Goal: Information Seeking & Learning: Check status

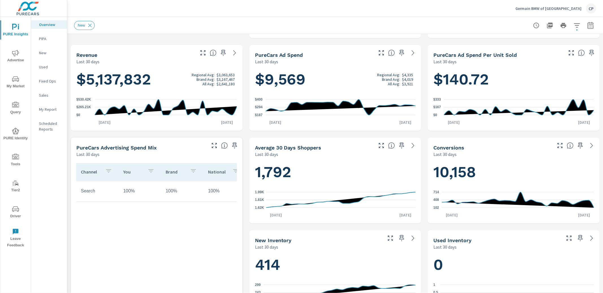
scroll to position [83, 0]
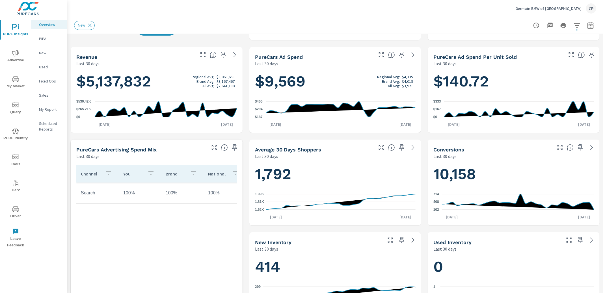
click at [591, 28] on icon "button" at bounding box center [590, 25] width 7 height 7
click at [555, 50] on select "Custom [DATE] Last week Last 7 days Last 14 days Last 30 days Last 45 days Last…" at bounding box center [545, 48] width 57 height 11
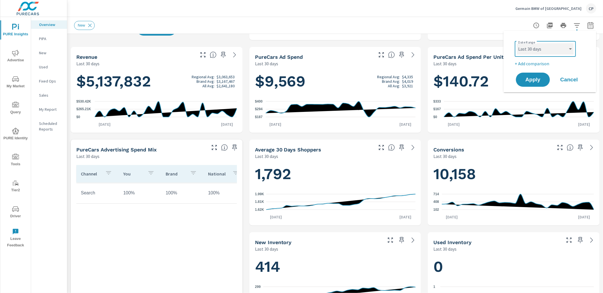
select select "Month to date"
click at [539, 63] on p "+ Add comparison" at bounding box center [551, 63] width 72 height 7
select select "Previous period"
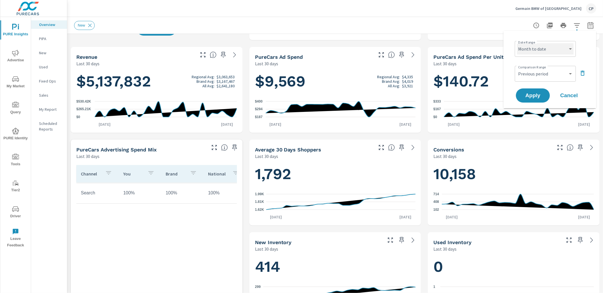
click at [545, 48] on select "Custom Yesterday Last week Last 7 days Last 14 days Last 30 days Last 45 days L…" at bounding box center [545, 48] width 57 height 11
select select "Last month"
click at [532, 94] on span "Apply" at bounding box center [532, 95] width 23 height 5
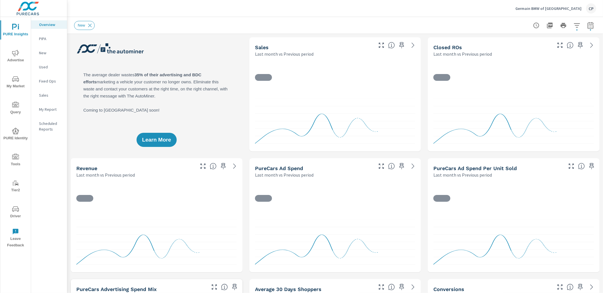
scroll to position [0, 0]
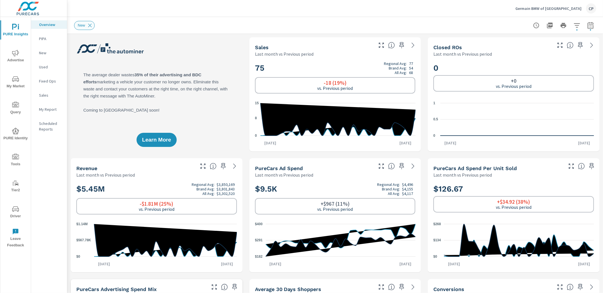
drag, startPoint x: 88, startPoint y: 26, endPoint x: 90, endPoint y: 29, distance: 3.8
click at [88, 26] on icon at bounding box center [90, 25] width 6 height 6
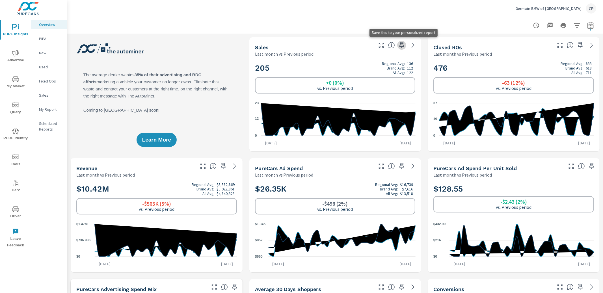
drag, startPoint x: 404, startPoint y: 44, endPoint x: 411, endPoint y: 44, distance: 7.3
click at [404, 44] on icon "button" at bounding box center [401, 45] width 7 height 7
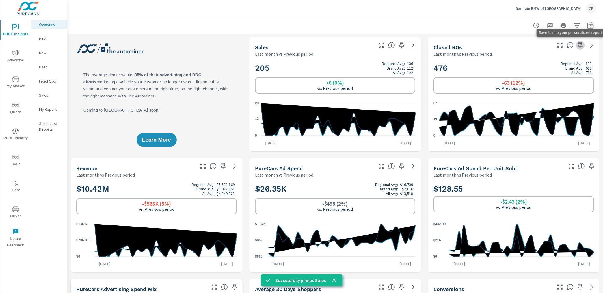
drag, startPoint x: 578, startPoint y: 45, endPoint x: 575, endPoint y: 47, distance: 4.1
click at [578, 45] on icon "button" at bounding box center [580, 45] width 7 height 7
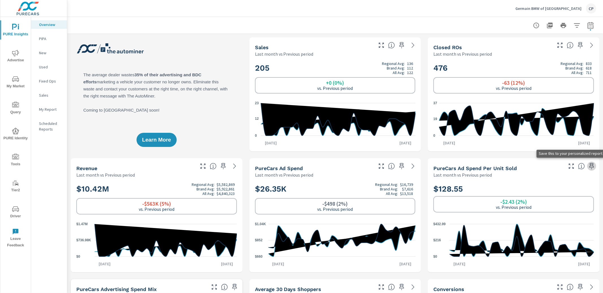
click at [590, 165] on icon "button" at bounding box center [591, 166] width 7 height 7
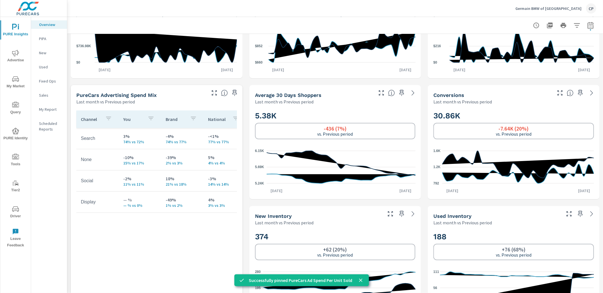
scroll to position [195, 0]
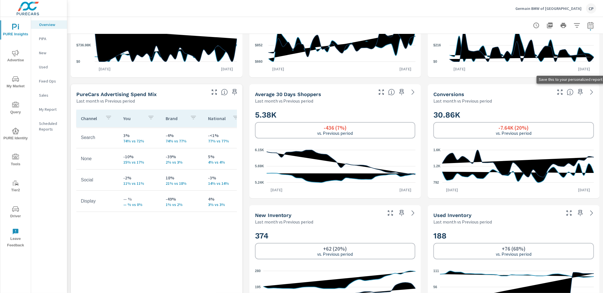
click at [582, 93] on icon "button" at bounding box center [580, 92] width 7 height 7
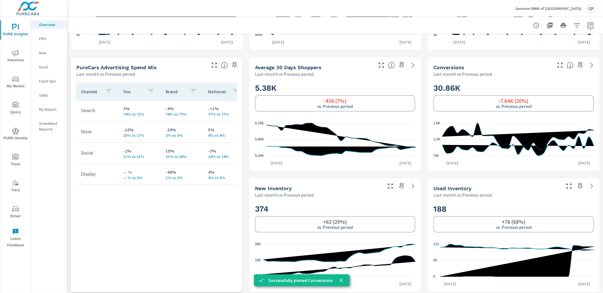
scroll to position [225, 0]
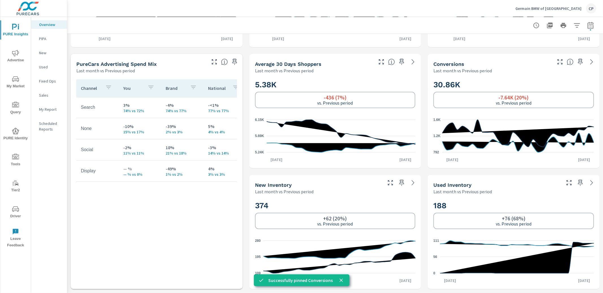
drag, startPoint x: 402, startPoint y: 183, endPoint x: 407, endPoint y: 183, distance: 4.2
click at [402, 183] on icon "button" at bounding box center [401, 182] width 7 height 7
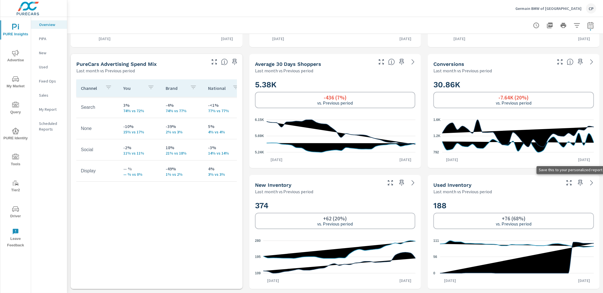
click at [579, 183] on icon "button" at bounding box center [580, 183] width 5 height 6
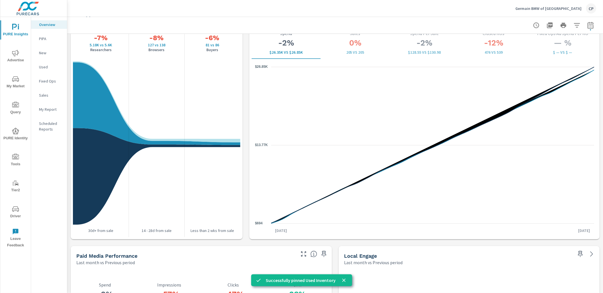
scroll to position [759, 0]
click at [12, 55] on icon "nav menu" at bounding box center [15, 53] width 7 height 7
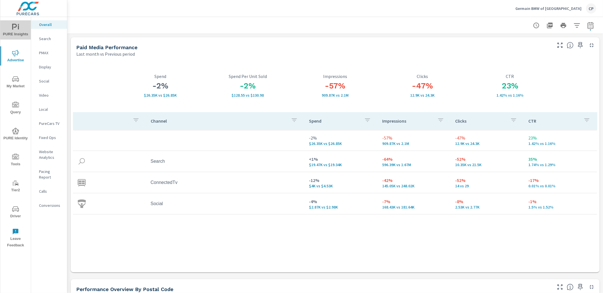
click at [16, 36] on span "PURE Insights" at bounding box center [15, 31] width 27 height 14
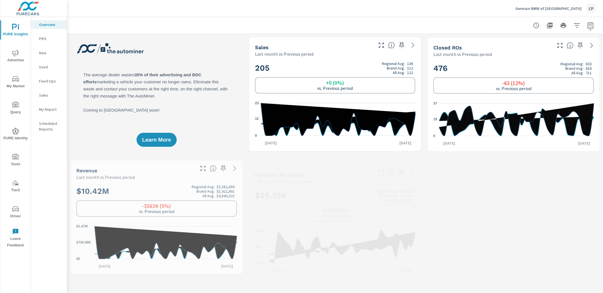
click at [50, 124] on p "Scheduled Reports" at bounding box center [50, 126] width 23 height 11
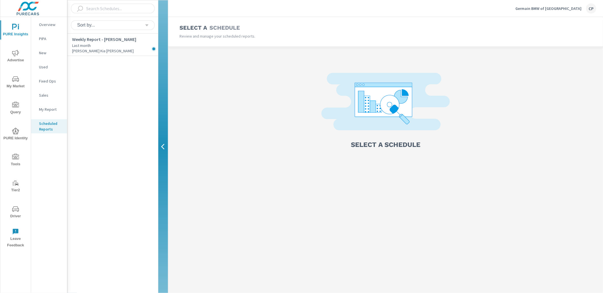
click at [51, 110] on p "My Report" at bounding box center [50, 110] width 23 height 6
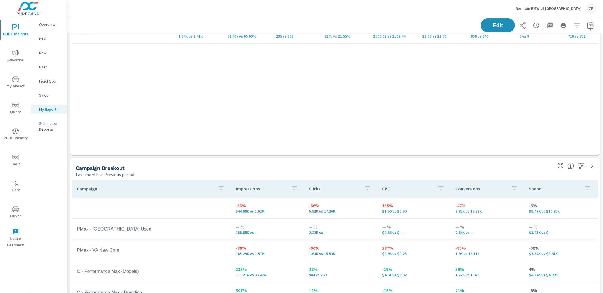
scroll to position [352, 0]
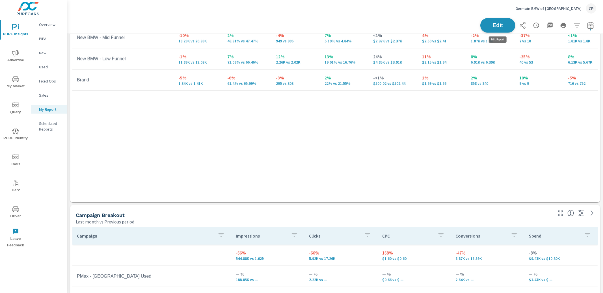
drag, startPoint x: 506, startPoint y: 23, endPoint x: 494, endPoint y: 26, distance: 12.3
click at [506, 23] on span "Edit" at bounding box center [497, 25] width 23 height 5
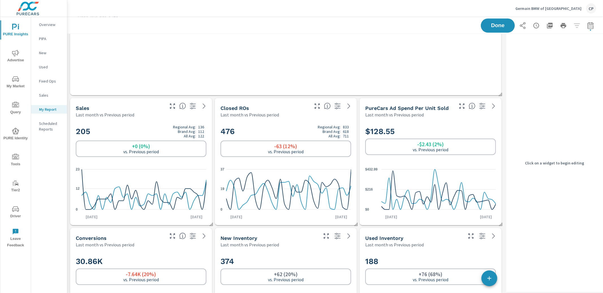
scroll to position [1043, 0]
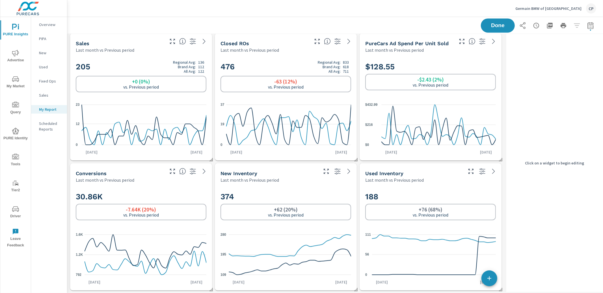
click at [192, 105] on icon "0 12 23" at bounding box center [141, 124] width 131 height 49
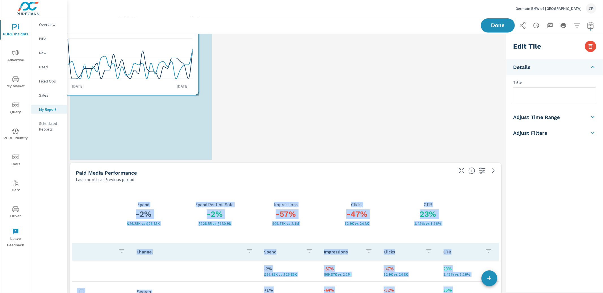
scroll to position [0, 0]
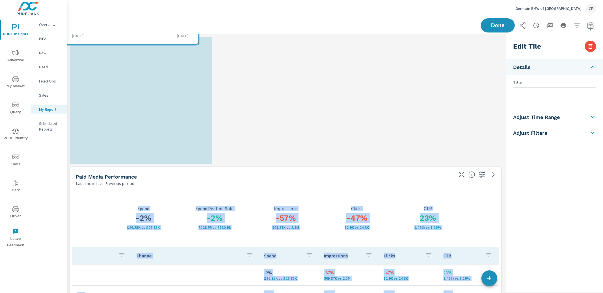
drag, startPoint x: 187, startPoint y: 128, endPoint x: 174, endPoint y: 16, distance: 113.2
click at [172, 13] on div "Germain BMW of Naples CP PURE Insights Report Germain BMW of Naples Report date…" at bounding box center [334, 146] width 535 height 293
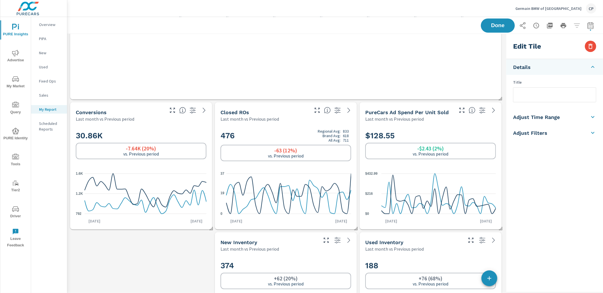
scroll to position [1157, 0]
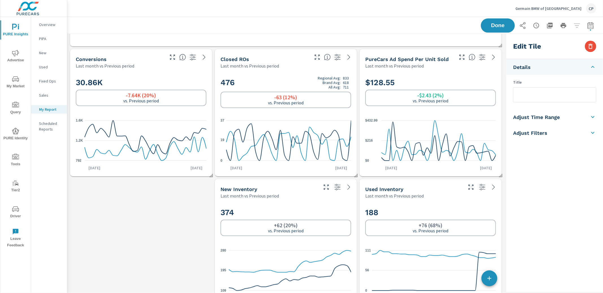
click at [201, 100] on div "-7.64K (20%) vs. Previous period" at bounding box center [141, 98] width 131 height 16
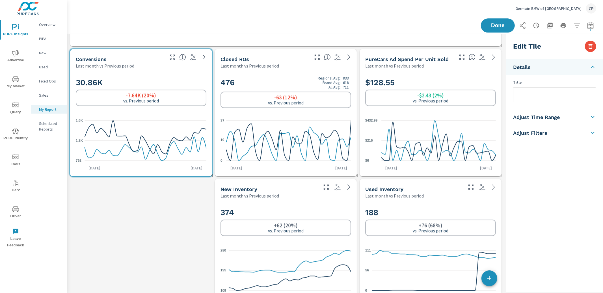
click at [187, 104] on div "-7.64K (20%) vs. Previous period" at bounding box center [141, 98] width 131 height 16
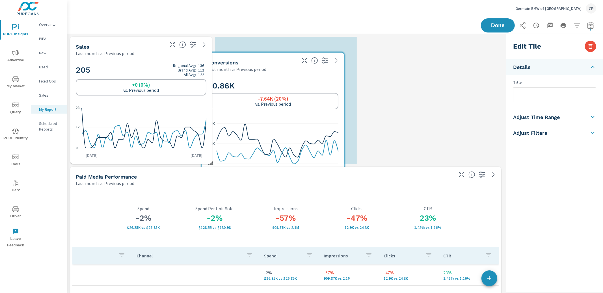
scroll to position [3, 2]
drag, startPoint x: 196, startPoint y: 101, endPoint x: 331, endPoint y: 109, distance: 135.6
click at [331, 109] on div "-7.64K (20%) vs. Previous period" at bounding box center [273, 101] width 131 height 16
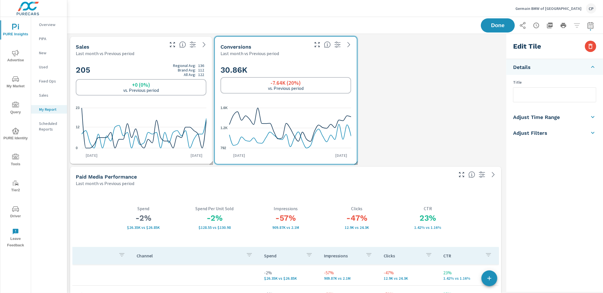
scroll to position [0, 0]
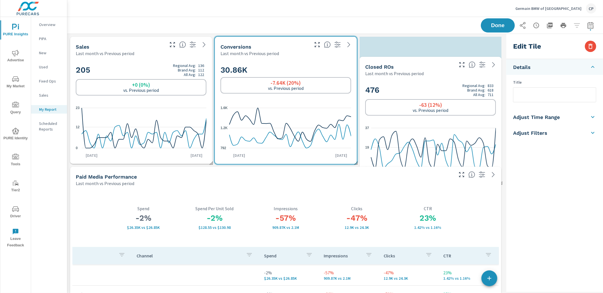
drag, startPoint x: 312, startPoint y: 152, endPoint x: 455, endPoint y: 66, distance: 167.2
click at [455, 66] on div at bounding box center [478, 63] width 46 height 12
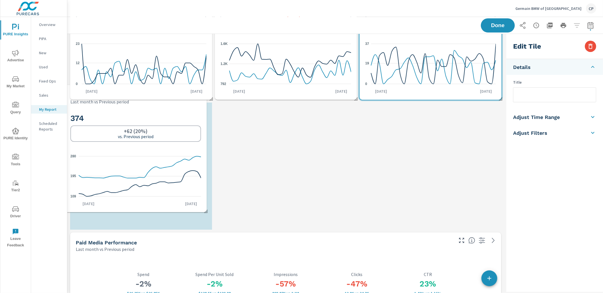
drag, startPoint x: 307, startPoint y: 210, endPoint x: 157, endPoint y: 103, distance: 183.4
click at [157, 106] on div "374 +62 (20%) vs. Previous period 109 195 280 Jul 1st Jul 31st" at bounding box center [136, 158] width 142 height 107
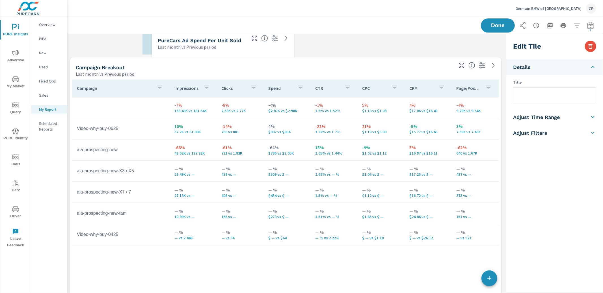
drag, startPoint x: 407, startPoint y: 202, endPoint x: 201, endPoint y: 47, distance: 258.2
click at [201, 47] on p "Last month vs Previous period" at bounding box center [187, 47] width 58 height 7
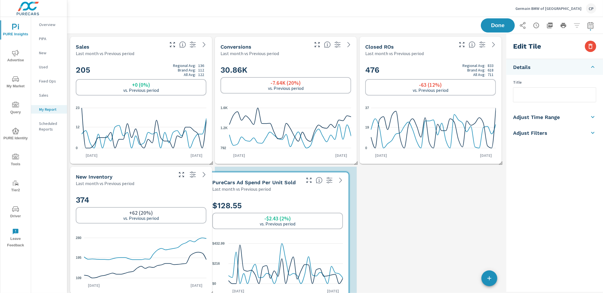
drag, startPoint x: 256, startPoint y: 149, endPoint x: 318, endPoint y: 199, distance: 79.0
click at [320, 201] on h2 "$128.55" at bounding box center [277, 206] width 131 height 10
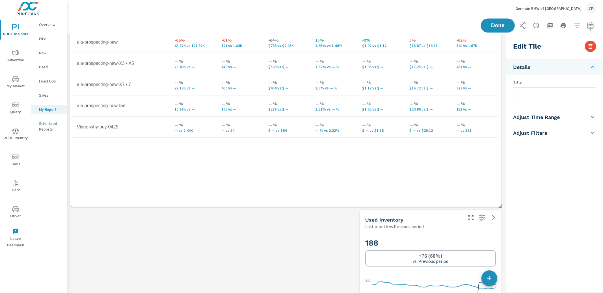
click at [442, 222] on div "Used Inventory" at bounding box center [413, 219] width 97 height 6
click at [456, 220] on div "Used Inventory" at bounding box center [413, 219] width 97 height 6
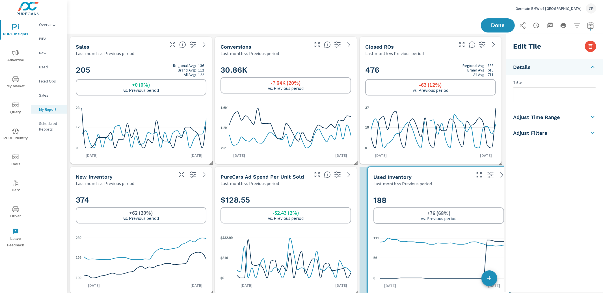
drag, startPoint x: 456, startPoint y: 220, endPoint x: 461, endPoint y: 175, distance: 45.5
click at [461, 175] on div "Used Inventory" at bounding box center [421, 177] width 97 height 6
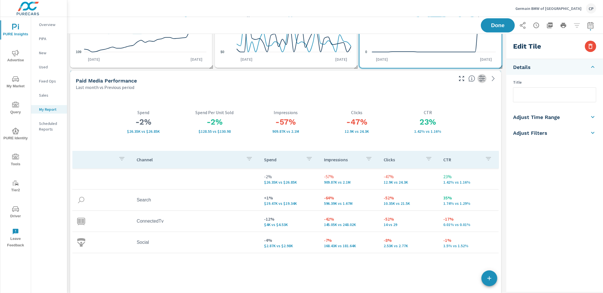
click at [483, 79] on icon "button" at bounding box center [481, 78] width 7 height 7
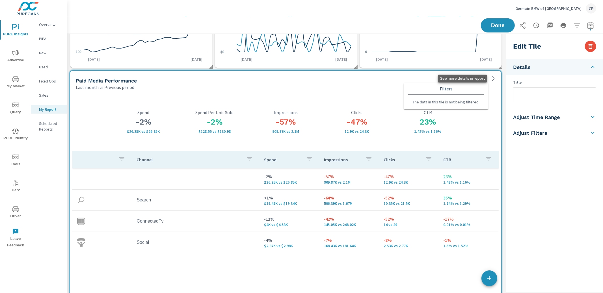
click at [494, 78] on icon at bounding box center [493, 78] width 3 height 5
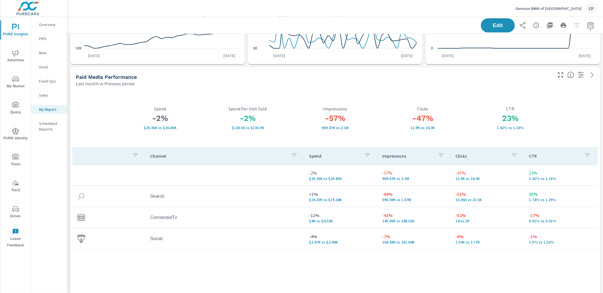
drag, startPoint x: 403, startPoint y: 104, endPoint x: 400, endPoint y: 103, distance: 3.3
click at [403, 104] on div "-47% 12.9K vs 24.3K Clicks" at bounding box center [423, 118] width 88 height 58
click at [485, 19] on button "Edit" at bounding box center [497, 25] width 35 height 15
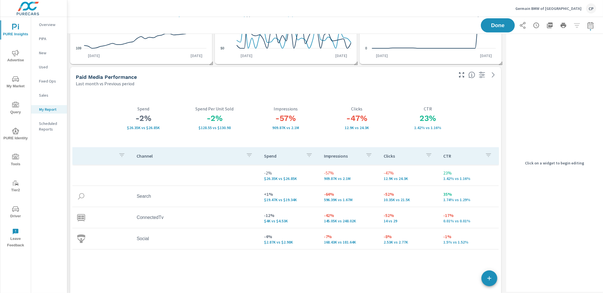
click at [489, 110] on div "-2% $26.35K vs $26.85K Spend -2% $128.55 vs $130.98 Spend Per Unit Sold -57% 90…" at bounding box center [285, 205] width 426 height 233
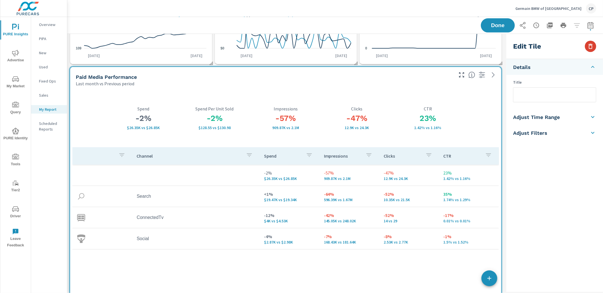
click at [589, 49] on button "button" at bounding box center [590, 46] width 11 height 11
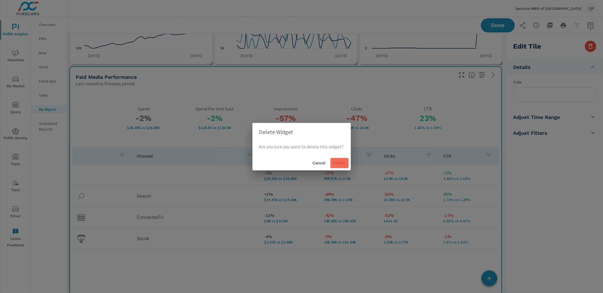
click at [336, 166] on button "Delete" at bounding box center [339, 163] width 18 height 10
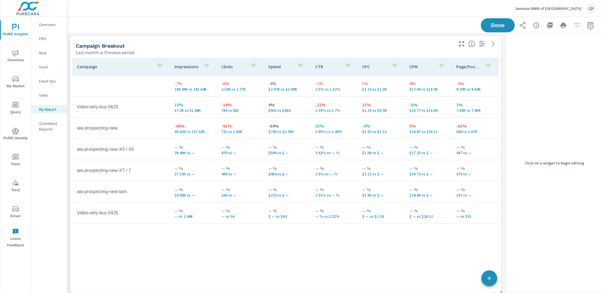
scroll to position [783, 0]
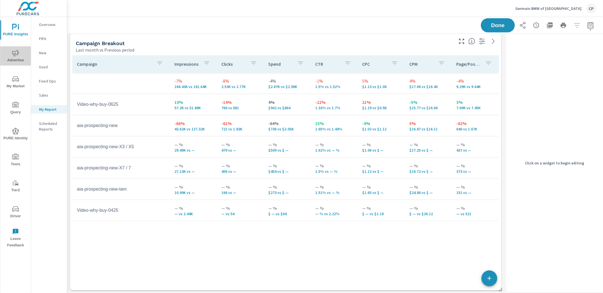
click at [12, 58] on span "Advertise" at bounding box center [15, 57] width 27 height 14
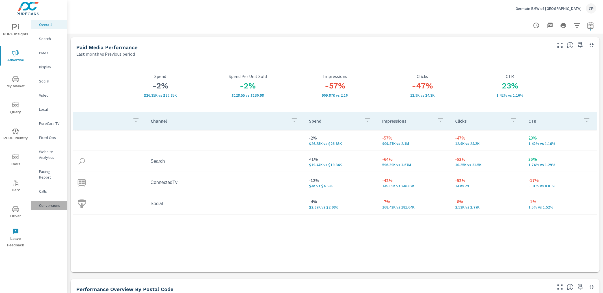
click at [52, 203] on p "Conversions" at bounding box center [50, 206] width 23 height 6
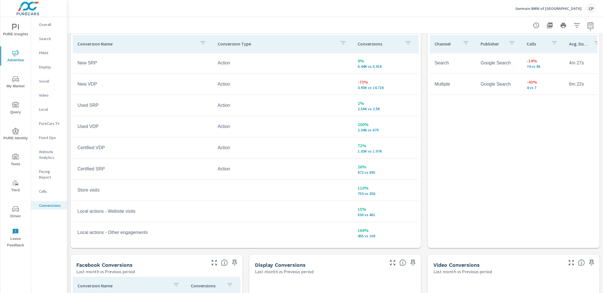
scroll to position [329, 0]
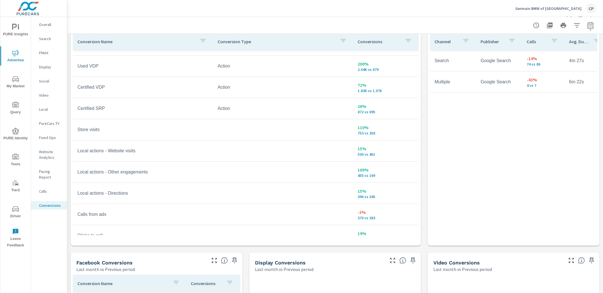
scroll to position [76, 0]
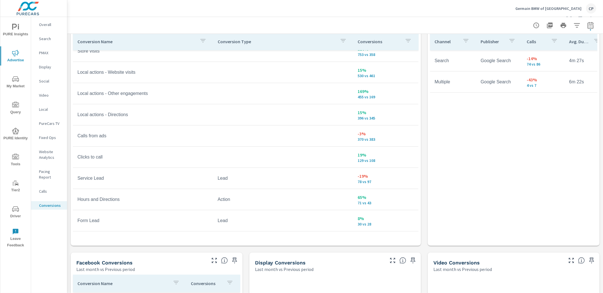
scroll to position [145, 0]
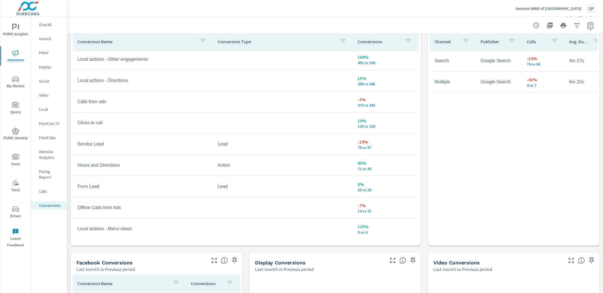
scroll to position [171, 0]
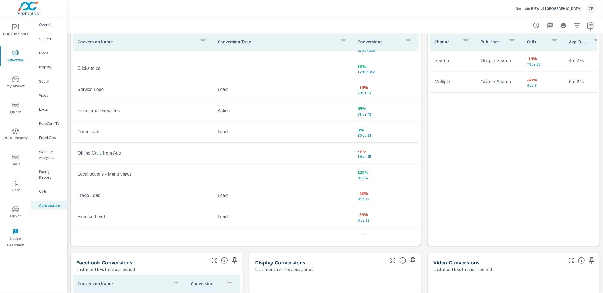
scroll to position [227, 0]
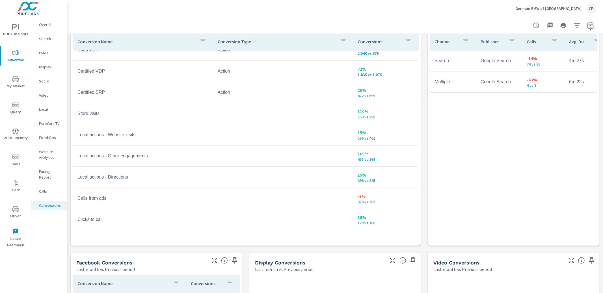
scroll to position [37, 0]
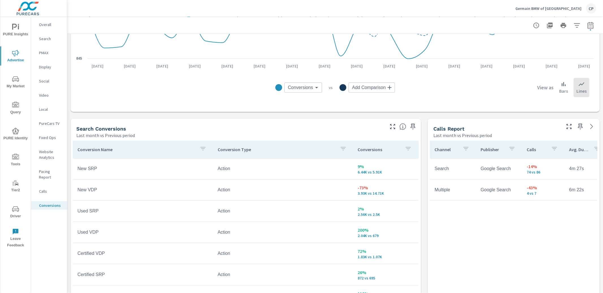
scroll to position [213, 0]
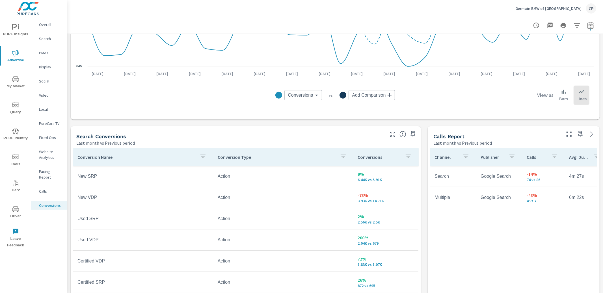
click at [410, 134] on icon "button" at bounding box center [412, 134] width 7 height 7
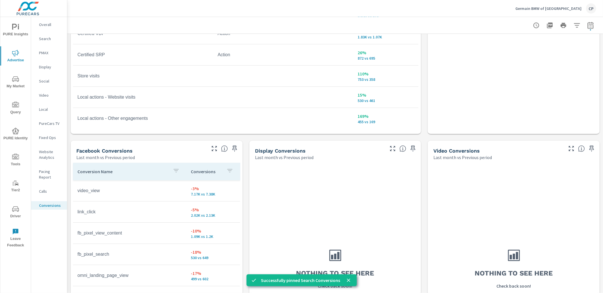
scroll to position [527, 0]
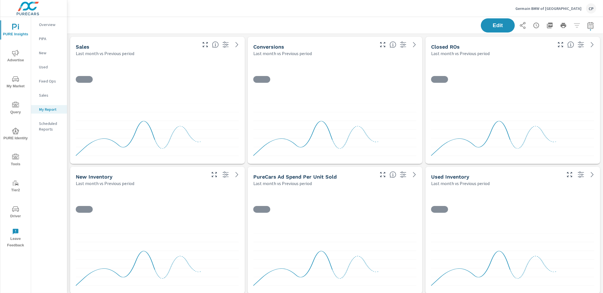
scroll to position [1043, 535]
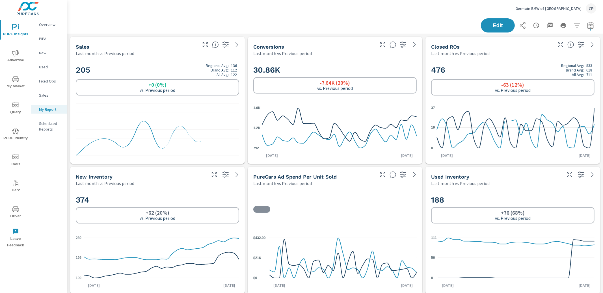
click at [15, 47] on button "Advertise" at bounding box center [15, 55] width 31 height 19
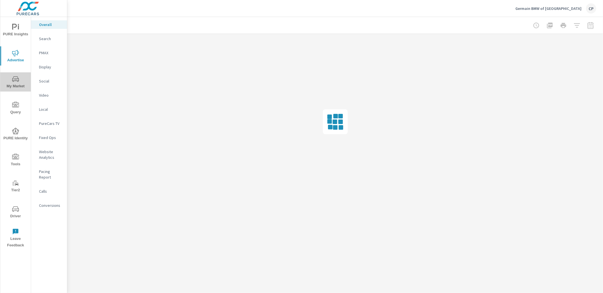
click at [15, 84] on span "My Market" at bounding box center [15, 83] width 27 height 14
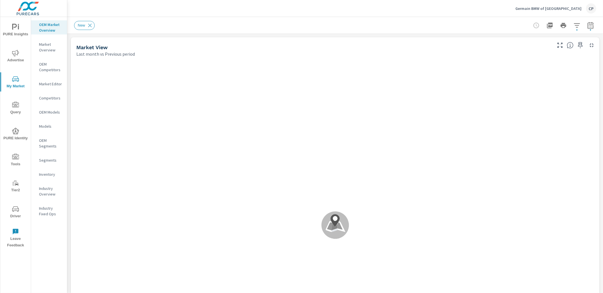
scroll to position [0, 0]
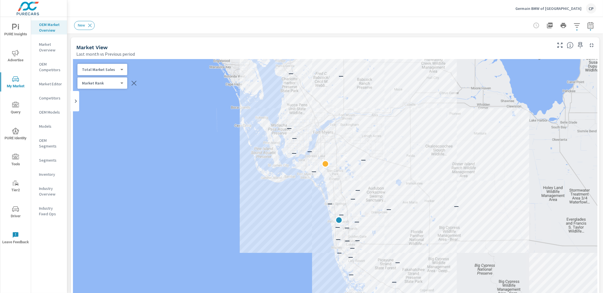
click at [599, 29] on div "New" at bounding box center [334, 25] width 535 height 17
click at [592, 27] on icon "button" at bounding box center [590, 25] width 7 height 7
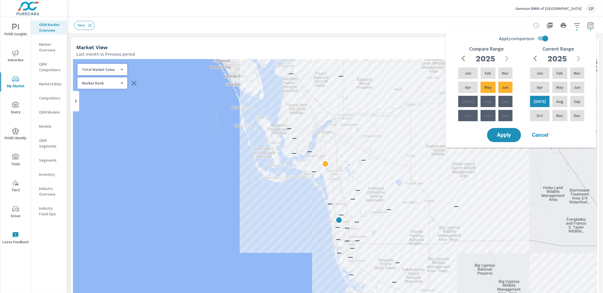
click at [544, 38] on input "Apply comparison" at bounding box center [545, 38] width 32 height 11
checkbox input "false"
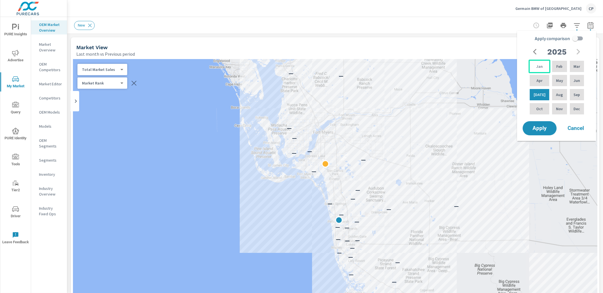
click at [539, 66] on p "Jan" at bounding box center [539, 67] width 6 height 6
click at [576, 80] on p "Jun" at bounding box center [576, 81] width 6 height 6
click at [543, 120] on div "Apply Cancel" at bounding box center [557, 128] width 72 height 16
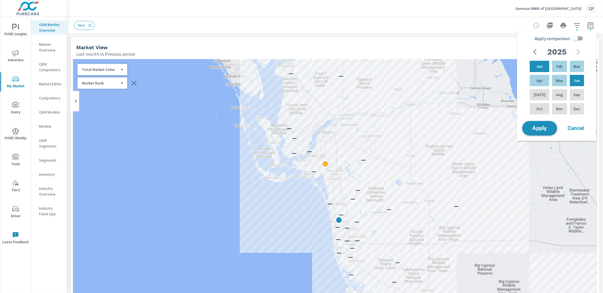
click at [545, 123] on button "Apply" at bounding box center [539, 128] width 35 height 15
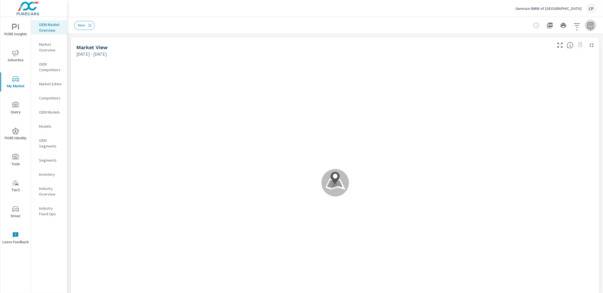
click at [590, 31] on button "button" at bounding box center [590, 25] width 11 height 11
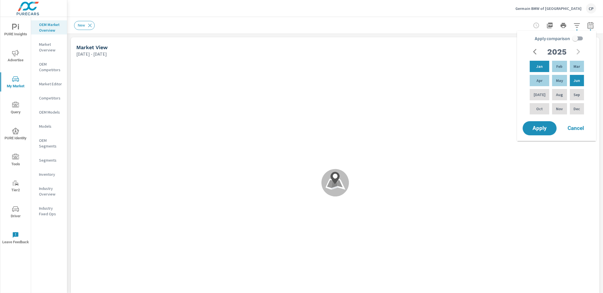
drag, startPoint x: 572, startPoint y: 35, endPoint x: 572, endPoint y: 38, distance: 3.4
click at [572, 35] on input "Apply comparison" at bounding box center [575, 38] width 32 height 11
checkbox input "true"
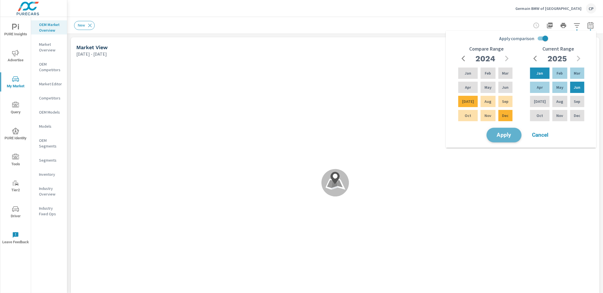
click at [506, 134] on span "Apply" at bounding box center [503, 135] width 23 height 5
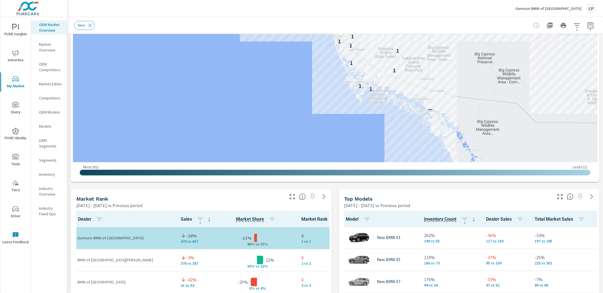
scroll to position [201, 0]
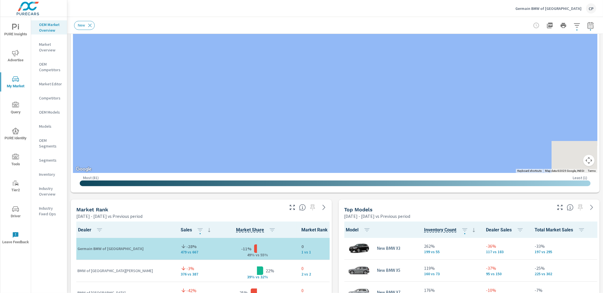
drag, startPoint x: 271, startPoint y: 64, endPoint x: 107, endPoint y: 84, distance: 165.4
click at [107, 84] on div "— — — — — — — — — — — — — — — —" at bounding box center [335, 16] width 524 height 314
drag, startPoint x: 438, startPoint y: 66, endPoint x: 213, endPoint y: 70, distance: 225.2
click at [296, 70] on div "— 1 1 1 1 1 1 1 1 1 1 1 1 1 1 1 1 1 1 1 2 1 2 2 2 2 2 2 — 2 2 — — 2 2 2 — — 1 —…" at bounding box center [567, 175] width 543 height 305
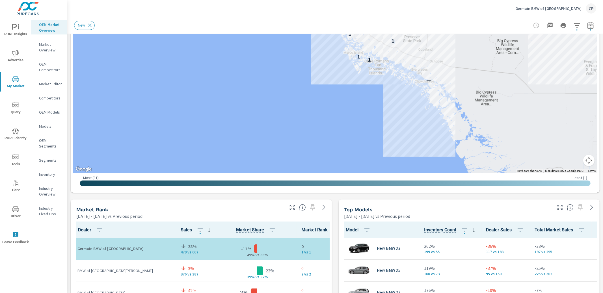
drag, startPoint x: 246, startPoint y: 89, endPoint x: 188, endPoint y: 94, distance: 57.9
click at [189, 94] on div "— — — — — — — — — 1 1 — 1 1 — — 1 — 1 1 1 1 1 1 1 1 1 1 — 1 1 — 1 — 1 2 — — 1 2…" at bounding box center [335, 16] width 524 height 314
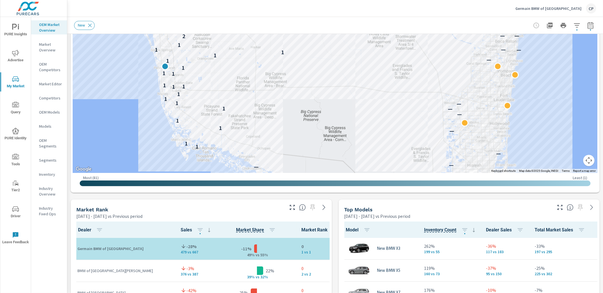
drag, startPoint x: 236, startPoint y: 85, endPoint x: 315, endPoint y: 129, distance: 89.6
click at [315, 130] on div "— — — — — — — — — 1 1 — 1 1 — — 1 — 1 1 1 1 1 1 1 1 1 1 — 1 1 — 1 — 1 2 — — 1 2…" at bounding box center [335, 16] width 524 height 314
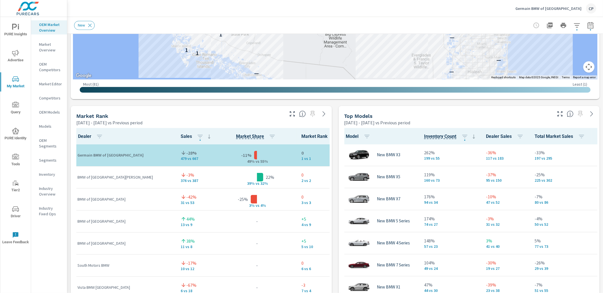
scroll to position [300, 0]
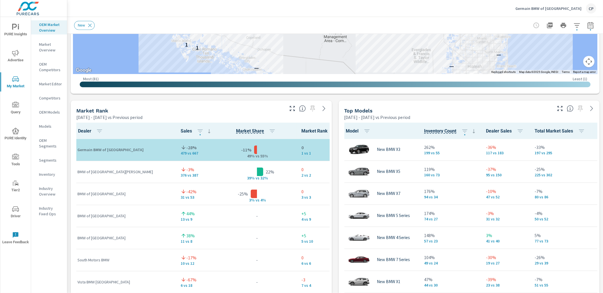
click at [590, 27] on icon "button" at bounding box center [590, 26] width 4 height 2
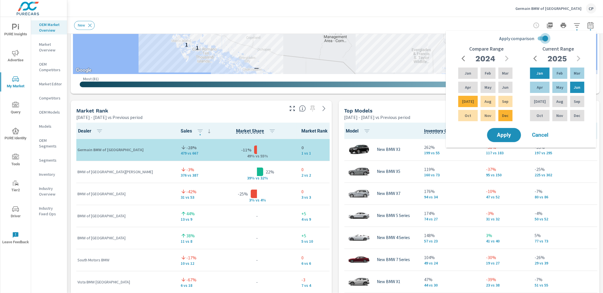
click at [545, 33] on input "Apply comparison" at bounding box center [545, 38] width 32 height 11
checkbox input "false"
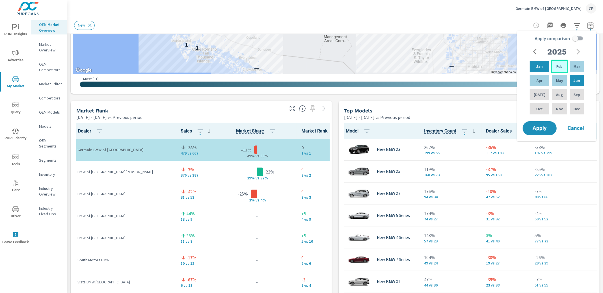
click at [556, 66] on p "Feb" at bounding box center [559, 67] width 6 height 6
click at [540, 90] on div "Jul" at bounding box center [539, 95] width 22 height 14
click at [528, 126] on span "Apply" at bounding box center [539, 128] width 23 height 5
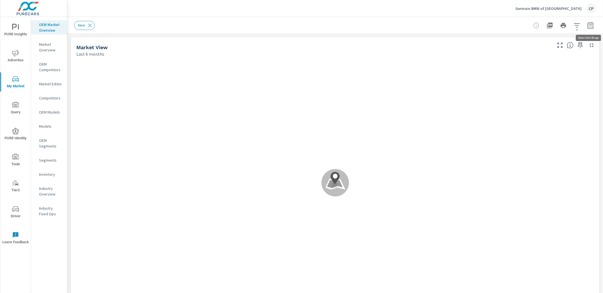
scroll to position [0, 0]
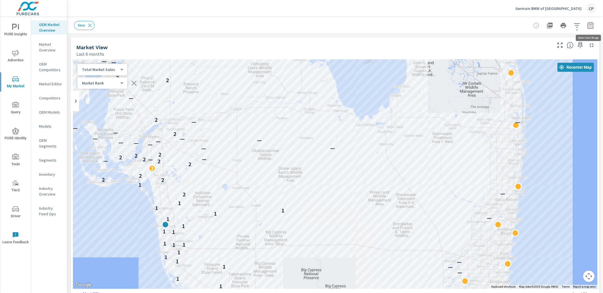
click at [592, 25] on icon "button" at bounding box center [590, 25] width 7 height 7
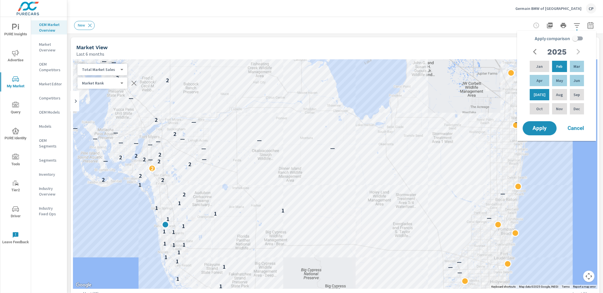
click at [574, 38] on input "Apply comparison" at bounding box center [575, 38] width 32 height 11
checkbox input "true"
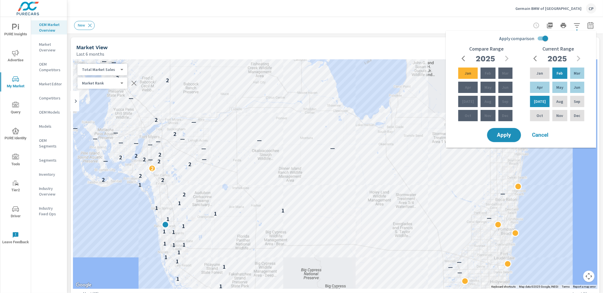
click at [459, 57] on button "button" at bounding box center [463, 58] width 11 height 11
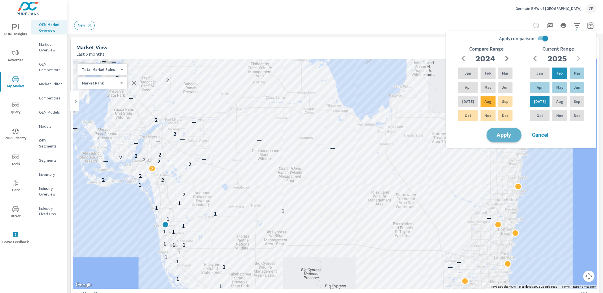
click at [511, 134] on span "Apply" at bounding box center [503, 135] width 23 height 5
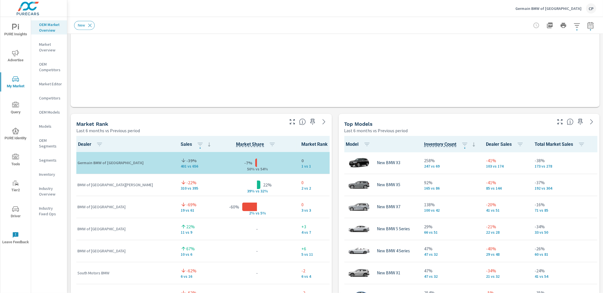
scroll to position [0, 0]
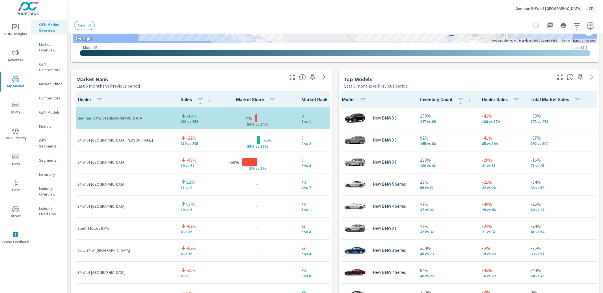
scroll to position [0, 0]
click at [291, 76] on icon "button" at bounding box center [292, 77] width 5 height 5
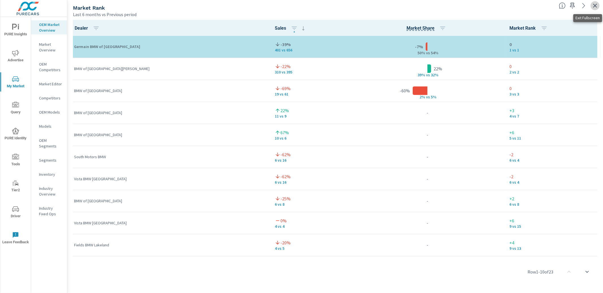
click at [594, 6] on icon "button" at bounding box center [594, 5] width 7 height 7
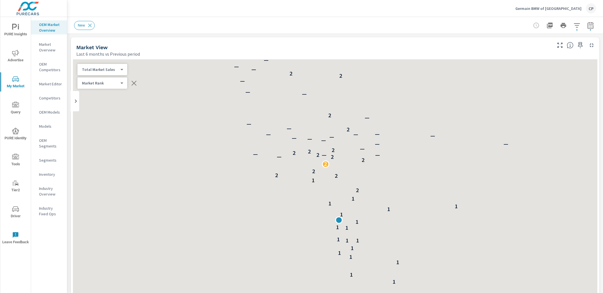
scroll to position [0, 0]
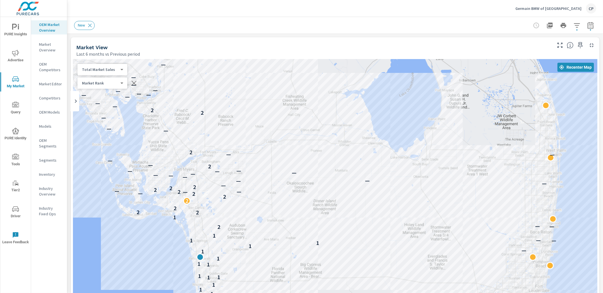
drag, startPoint x: 459, startPoint y: 116, endPoint x: 496, endPoint y: 105, distance: 39.2
click at [496, 104] on div "— — — — — — — — — — 1 1 — 1 1 — — 1 — 1 1 1 1 1 1 1 1 1 1 — 1 1 — 1 — 1 2 — — 1…" at bounding box center [335, 216] width 524 height 314
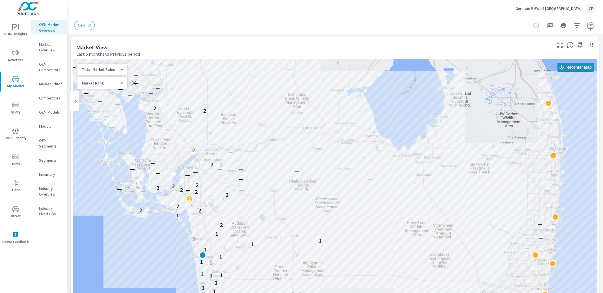
click at [561, 44] on icon "button" at bounding box center [559, 45] width 7 height 7
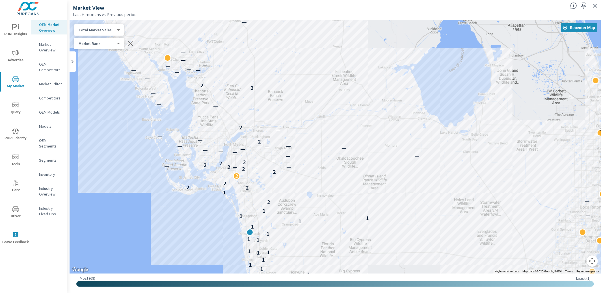
drag, startPoint x: 117, startPoint y: 161, endPoint x: 164, endPoint y: 209, distance: 67.3
click at [164, 209] on div "— — — — — — — — — — 1 1 — 1 1 — — 1 — 1 1 1 1 1 1 1 1 1 1 — 1 1 — 1 — 1 2 — — 1…" at bounding box center [335, 147] width 531 height 254
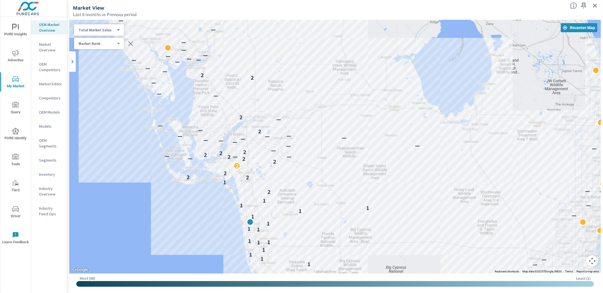
drag, startPoint x: 111, startPoint y: 114, endPoint x: 111, endPoint y: 103, distance: 10.8
click at [111, 103] on div "— — — — — — — — — — 1 1 — 1 1 — — 1 — 1 1 1 1 1 1 1 1 1 1 — 1 1 — 1 — 1 2 — — 1…" at bounding box center [335, 147] width 531 height 254
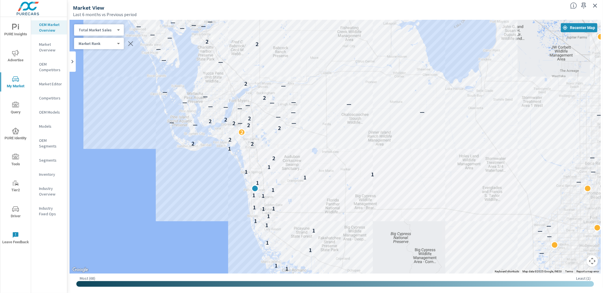
drag, startPoint x: 122, startPoint y: 144, endPoint x: 127, endPoint y: 106, distance: 38.8
click at [127, 105] on div "— — — — — — — — — — 1 1 — 1 1 — — 1 — 1 1 1 1 1 1 1 1 1 1 — 1 1 — 1 — 1 2 — — 1…" at bounding box center [335, 147] width 531 height 254
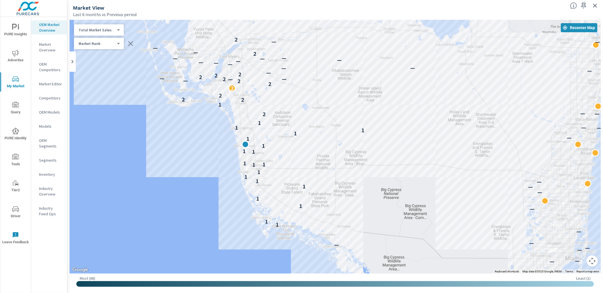
drag, startPoint x: 150, startPoint y: 136, endPoint x: 142, endPoint y: 102, distance: 35.3
click at [142, 102] on div "— — — — — — — — — — 1 1 — 1 1 — — 1 — 1 1 1 1 1 1 1 1 1 1 — 1 1 — 1 — 1 2 — — 1…" at bounding box center [335, 147] width 531 height 254
drag, startPoint x: 120, startPoint y: 201, endPoint x: 124, endPoint y: 200, distance: 3.8
click at [122, 200] on div "— — — — — — — — — — 1 1 — 1 1 — — 1 — 1 1 1 1 1 1 1 1 1 1 — 1 1 — 1 — 1 2 — — 1…" at bounding box center [335, 147] width 531 height 254
click at [594, 5] on icon "button" at bounding box center [594, 5] width 7 height 7
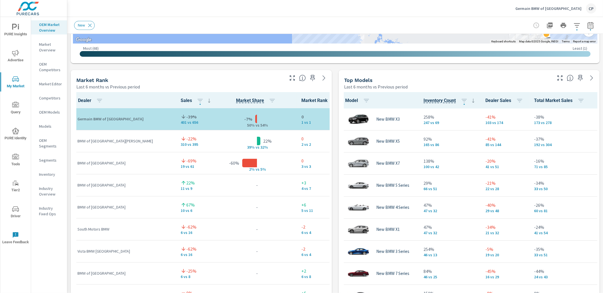
scroll to position [285, 0]
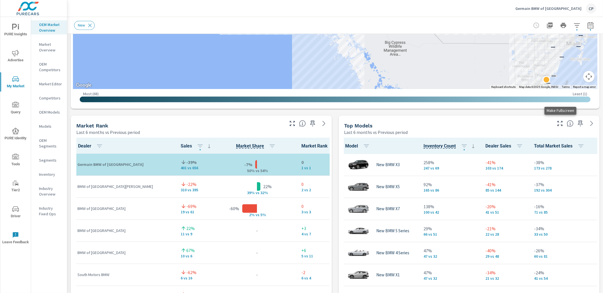
click at [556, 125] on button "button" at bounding box center [559, 123] width 9 height 9
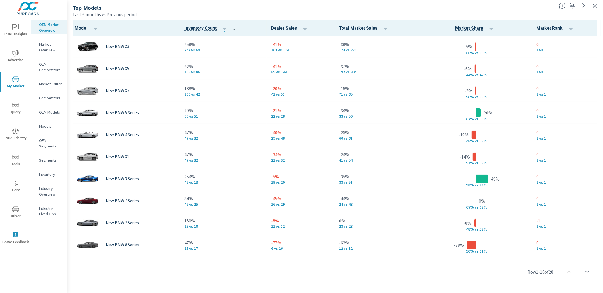
scroll to position [0, 0]
click at [592, 4] on icon "button" at bounding box center [594, 5] width 7 height 7
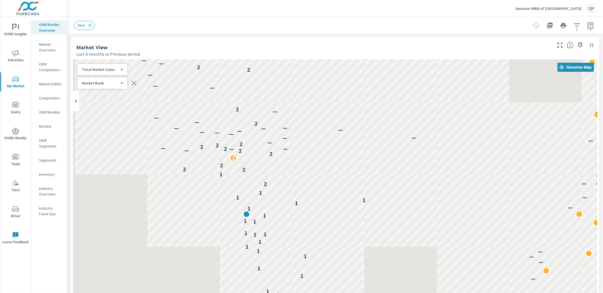
scroll to position [0, 0]
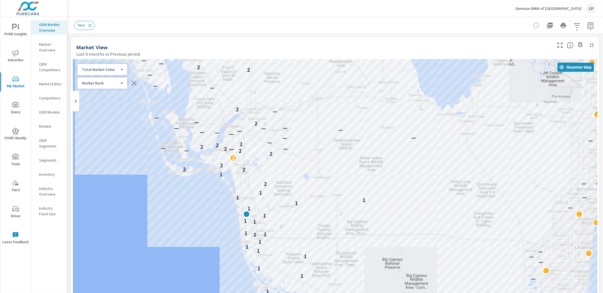
scroll to position [0, 0]
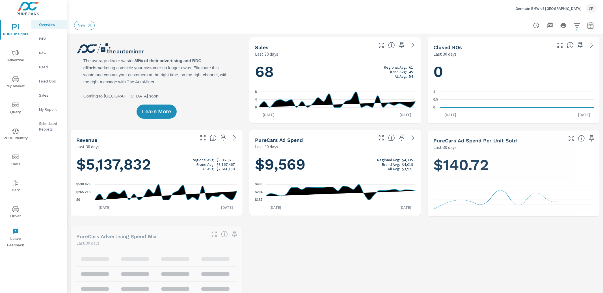
scroll to position [0, 0]
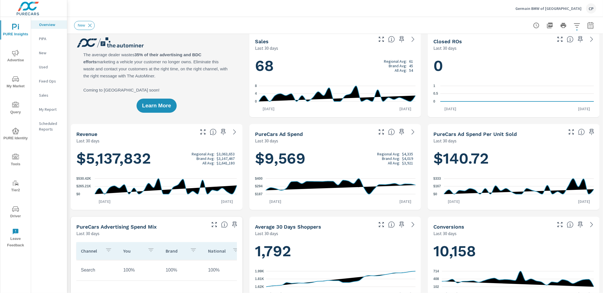
click at [71, 82] on div "Learn More" at bounding box center [157, 74] width 172 height 86
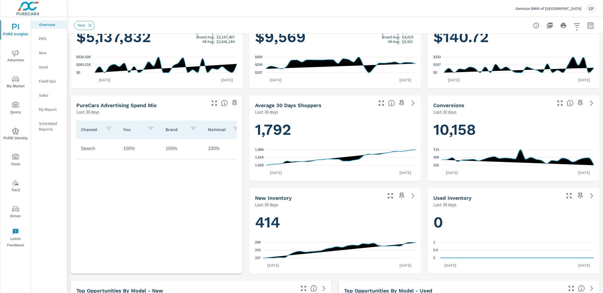
scroll to position [131, 0]
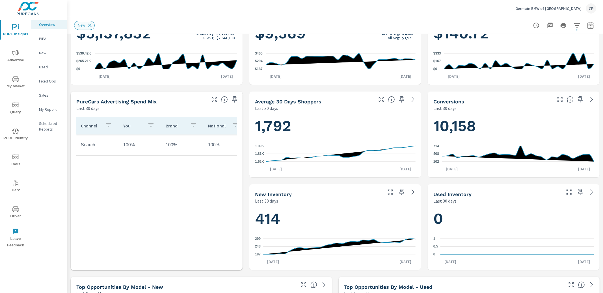
click at [93, 27] on div "New" at bounding box center [84, 25] width 21 height 9
click at [90, 25] on icon at bounding box center [90, 25] width 6 height 6
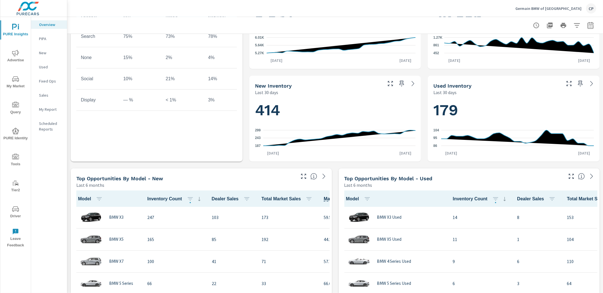
scroll to position [237, 0]
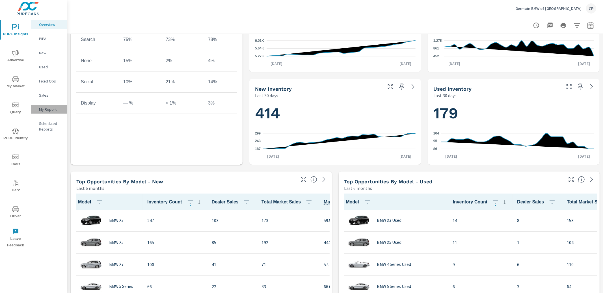
click at [50, 107] on p "My Report" at bounding box center [50, 110] width 23 height 6
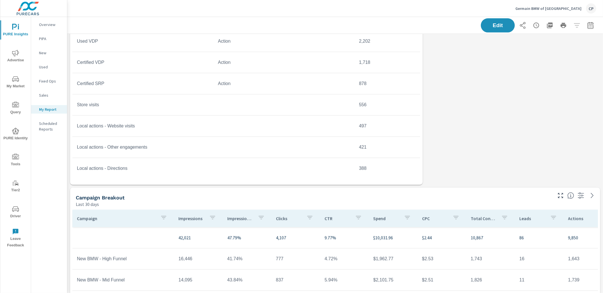
scroll to position [352, 0]
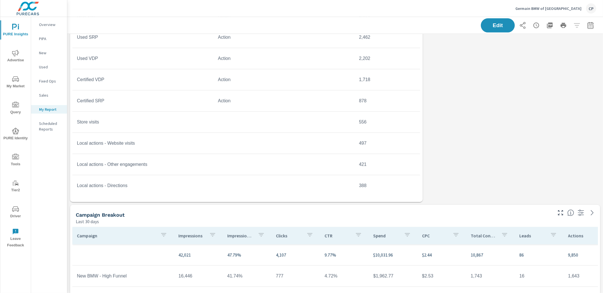
drag, startPoint x: 268, startPoint y: 105, endPoint x: 272, endPoint y: 106, distance: 3.7
click at [270, 106] on td "Action" at bounding box center [283, 101] width 141 height 14
click at [489, 28] on span "Edit" at bounding box center [497, 25] width 23 height 5
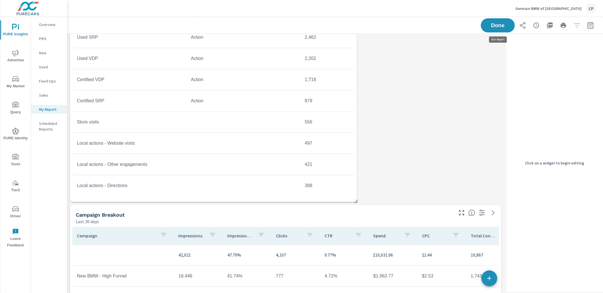
scroll to position [1303, 437]
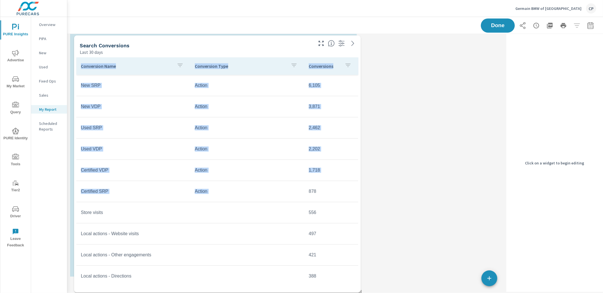
drag, startPoint x: 301, startPoint y: 94, endPoint x: 303, endPoint y: 292, distance: 198.7
click at [304, 198] on td "878" at bounding box center [331, 191] width 54 height 14
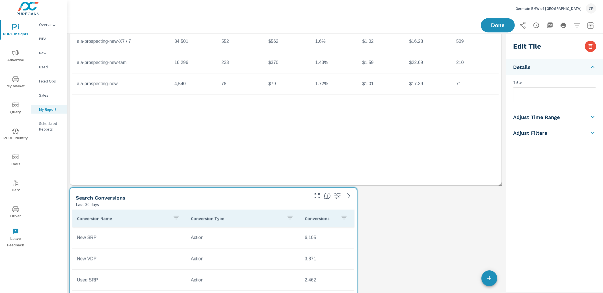
scroll to position [890, 0]
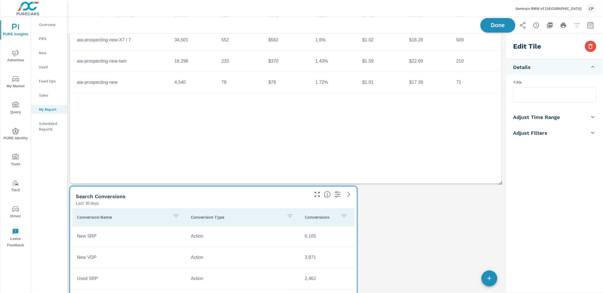
click at [506, 25] on span "Done" at bounding box center [497, 25] width 23 height 5
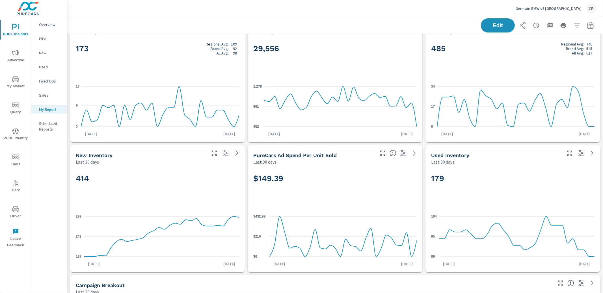
scroll to position [0, 0]
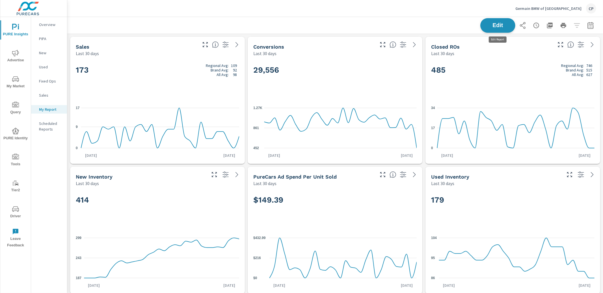
click at [498, 28] on span "Edit" at bounding box center [497, 25] width 23 height 5
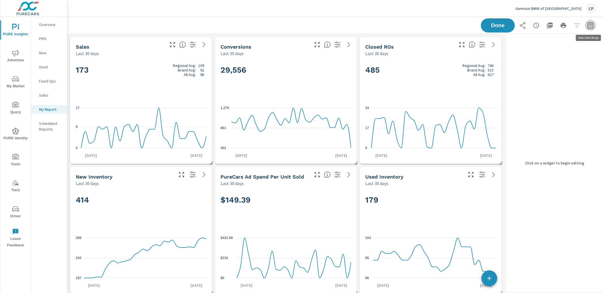
drag, startPoint x: 590, startPoint y: 25, endPoint x: 589, endPoint y: 29, distance: 3.9
click at [590, 25] on icon "button" at bounding box center [590, 25] width 7 height 7
select select "Last 30 days"
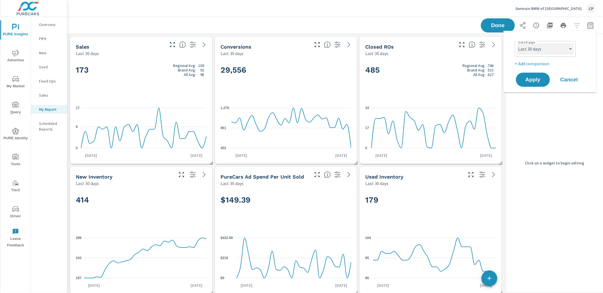
click at [552, 51] on select "Custom Yesterday Last week Last 7 days Last 14 days Last 30 days Last 45 days L…" at bounding box center [545, 48] width 57 height 11
click at [528, 64] on p "+ Add comparison" at bounding box center [551, 63] width 72 height 7
select select "Previous period"
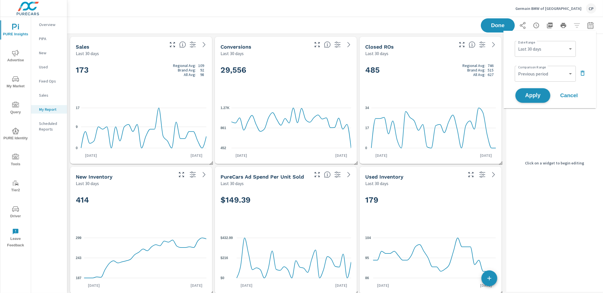
click at [528, 88] on button "Apply" at bounding box center [532, 95] width 35 height 15
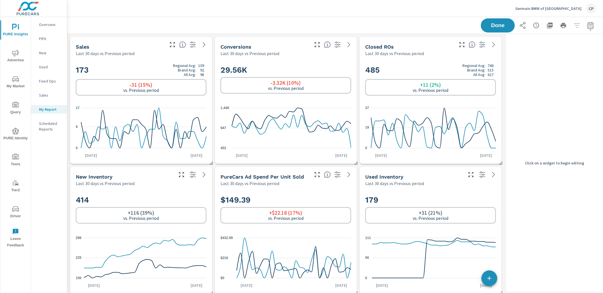
click at [587, 25] on icon "button" at bounding box center [590, 25] width 7 height 7
select select "Last 30 days"
select select "Previous period"
click at [552, 53] on select "Custom [DATE] Last week Last 7 days Last 14 days Last 30 days Last 45 days Last…" at bounding box center [545, 48] width 57 height 11
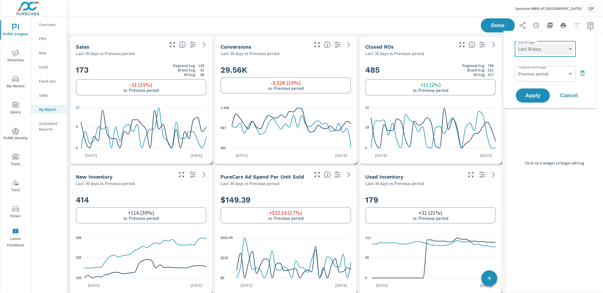
select select "Last month"
click at [531, 96] on span "Apply" at bounding box center [532, 95] width 23 height 5
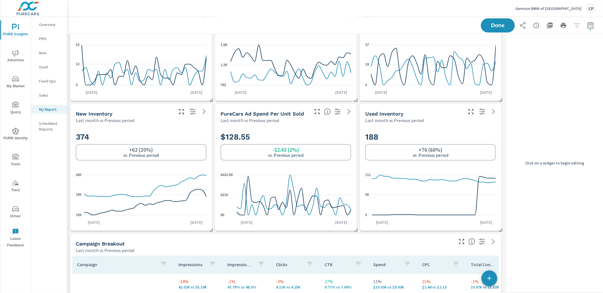
scroll to position [65, 0]
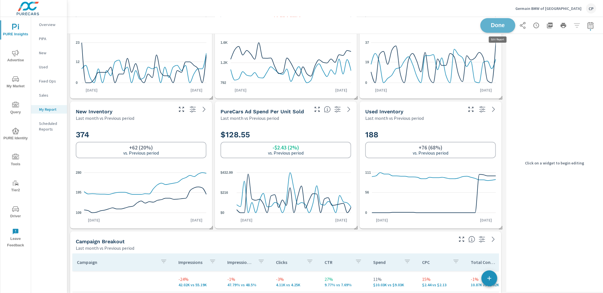
drag, startPoint x: 504, startPoint y: 21, endPoint x: 499, endPoint y: 23, distance: 5.2
click at [503, 21] on button "Done" at bounding box center [497, 25] width 35 height 15
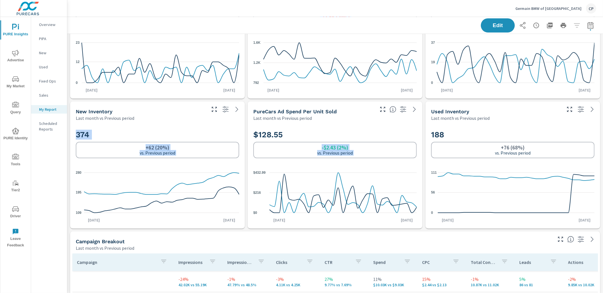
drag, startPoint x: 487, startPoint y: 129, endPoint x: 394, endPoint y: 136, distance: 92.7
drag, startPoint x: 393, startPoint y: 131, endPoint x: 394, endPoint y: 145, distance: 13.6
click at [393, 145] on div "$128.55 -$2.43 (2%) vs. Previous period" at bounding box center [334, 144] width 163 height 29
click at [398, 139] on h2 "$128.55" at bounding box center [334, 135] width 163 height 10
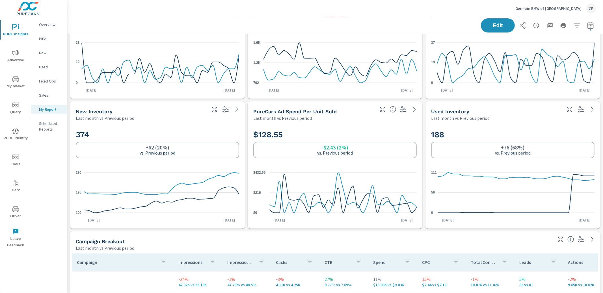
click at [400, 143] on div "-$2.43 (2%) vs. Previous period" at bounding box center [334, 150] width 163 height 16
click at [502, 24] on span "Edit" at bounding box center [497, 25] width 23 height 5
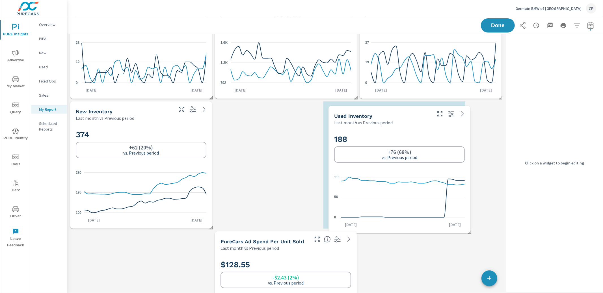
scroll to position [1433, 437]
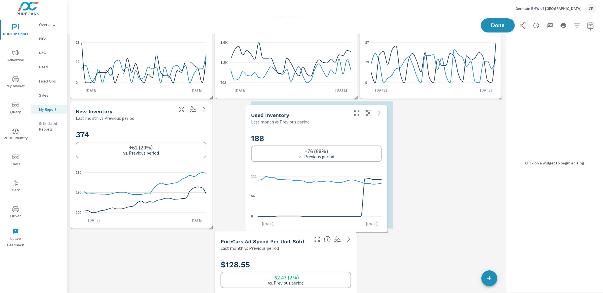
drag, startPoint x: 381, startPoint y: 139, endPoint x: 257, endPoint y: 142, distance: 124.4
click at [251, 143] on h2 "188" at bounding box center [316, 138] width 131 height 10
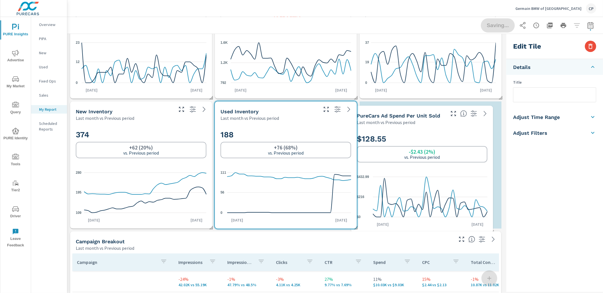
scroll to position [3, 2]
drag, startPoint x: 308, startPoint y: 250, endPoint x: 441, endPoint y: 123, distance: 183.9
click at [441, 120] on div "Last month vs Previous period" at bounding box center [401, 122] width 88 height 7
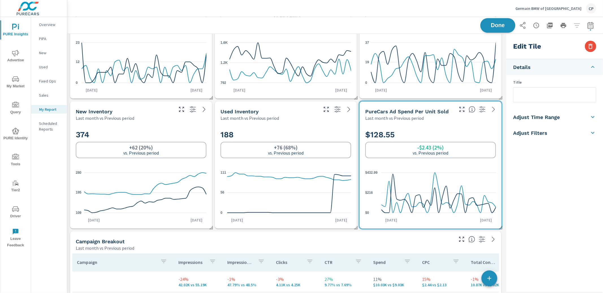
drag, startPoint x: 503, startPoint y: 27, endPoint x: 499, endPoint y: 27, distance: 4.5
click at [503, 27] on span "Done" at bounding box center [497, 25] width 23 height 5
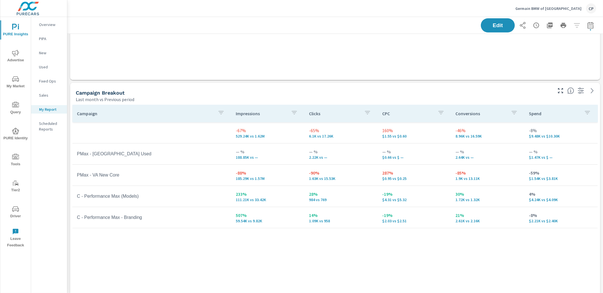
scroll to position [1303, 535]
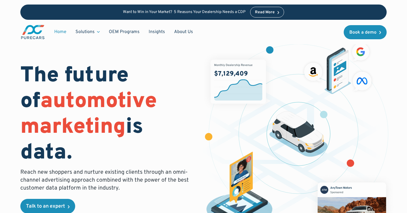
scroll to position [2, 0]
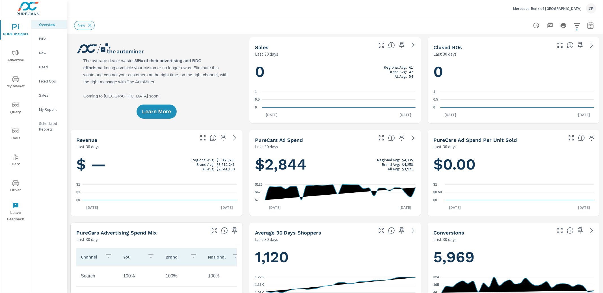
click at [90, 24] on icon at bounding box center [90, 25] width 6 height 6
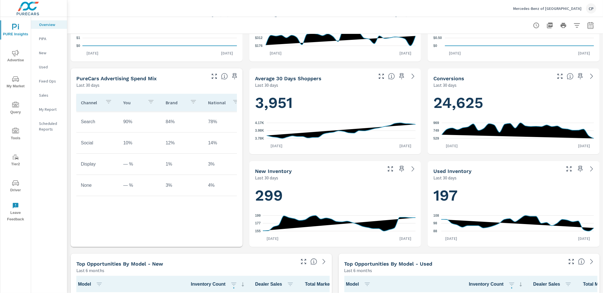
scroll to position [160, 0]
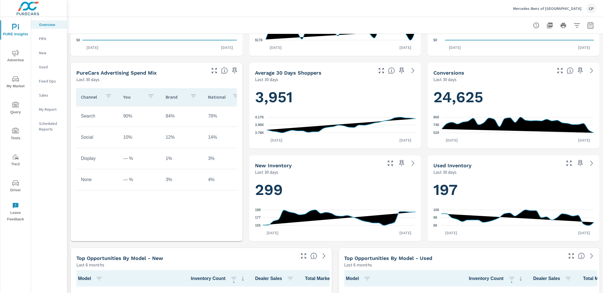
click at [588, 24] on icon "button" at bounding box center [590, 25] width 7 height 7
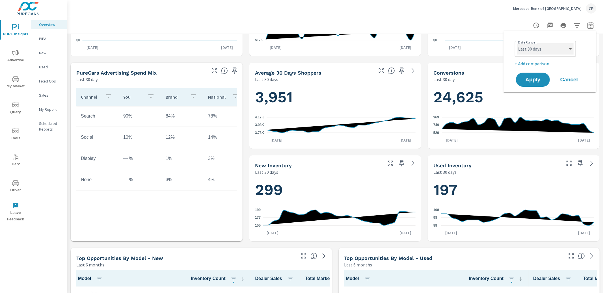
click at [571, 49] on select "Custom [DATE] Last week Last 7 days Last 14 days Last 30 days Last 45 days Last…" at bounding box center [545, 48] width 57 height 11
select select "Last month"
click at [528, 75] on button "Apply" at bounding box center [532, 79] width 35 height 15
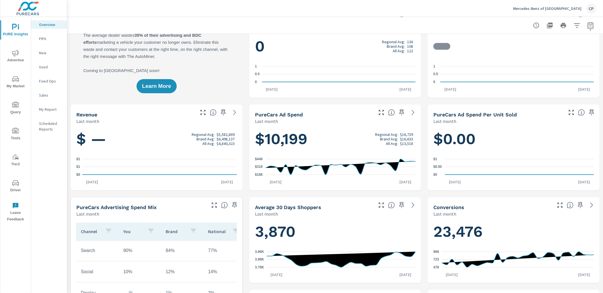
scroll to position [35, 0]
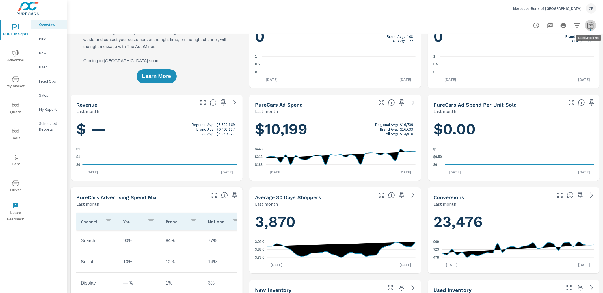
click at [591, 23] on icon "button" at bounding box center [590, 25] width 7 height 7
select select "Last month"
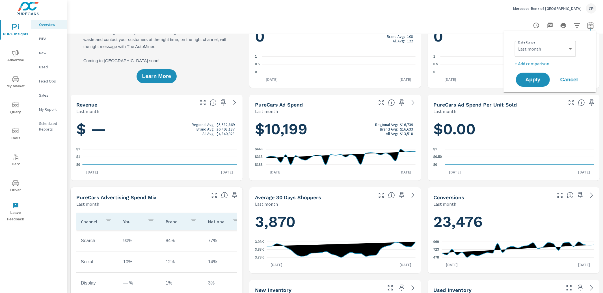
click at [543, 64] on p "+ Add comparison" at bounding box center [551, 63] width 72 height 7
select select "Previous period"
click at [539, 95] on span "Apply" at bounding box center [532, 95] width 23 height 5
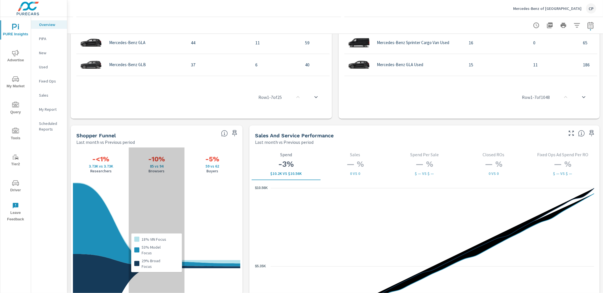
scroll to position [638, 0]
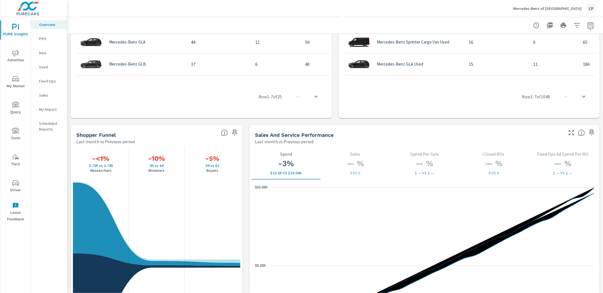
click at [20, 81] on span "My Market" at bounding box center [15, 83] width 27 height 14
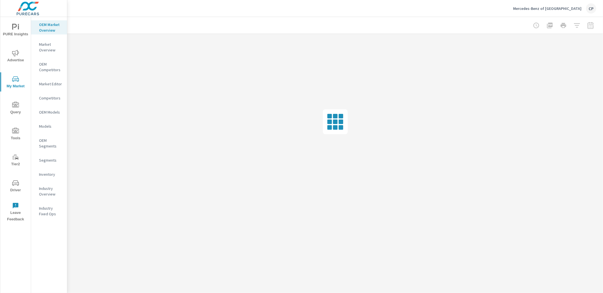
click at [24, 60] on span "Advertise" at bounding box center [15, 57] width 27 height 14
click at [50, 39] on p "Search" at bounding box center [50, 39] width 23 height 6
